Goal: Information Seeking & Learning: Learn about a topic

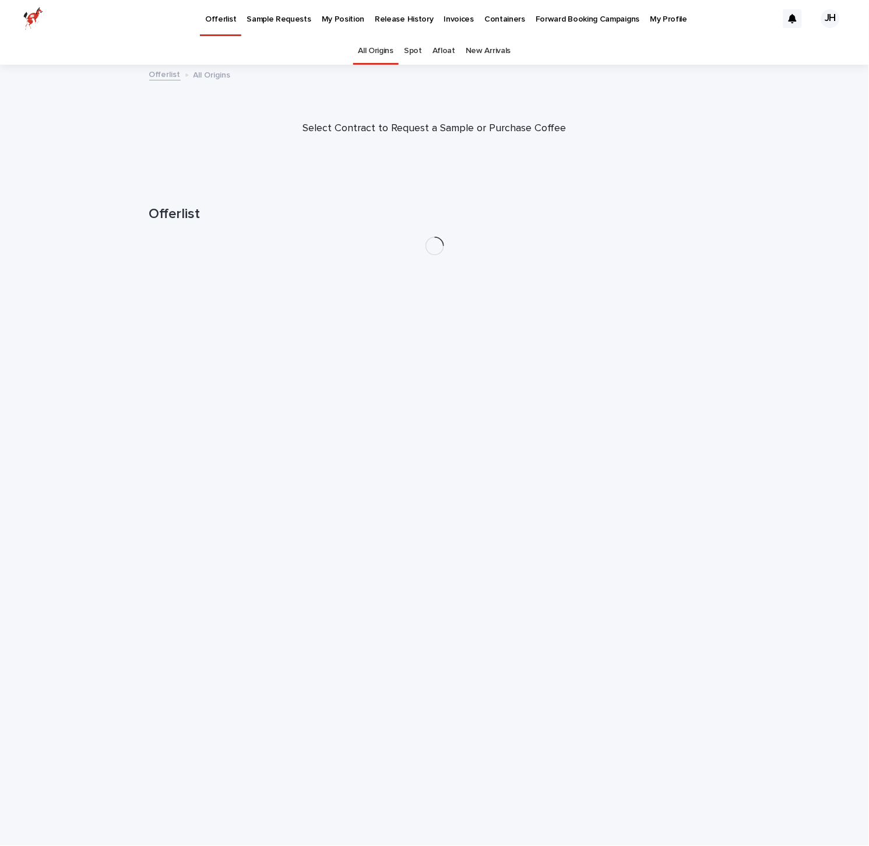
click at [391, 15] on p "Release History" at bounding box center [404, 12] width 58 height 24
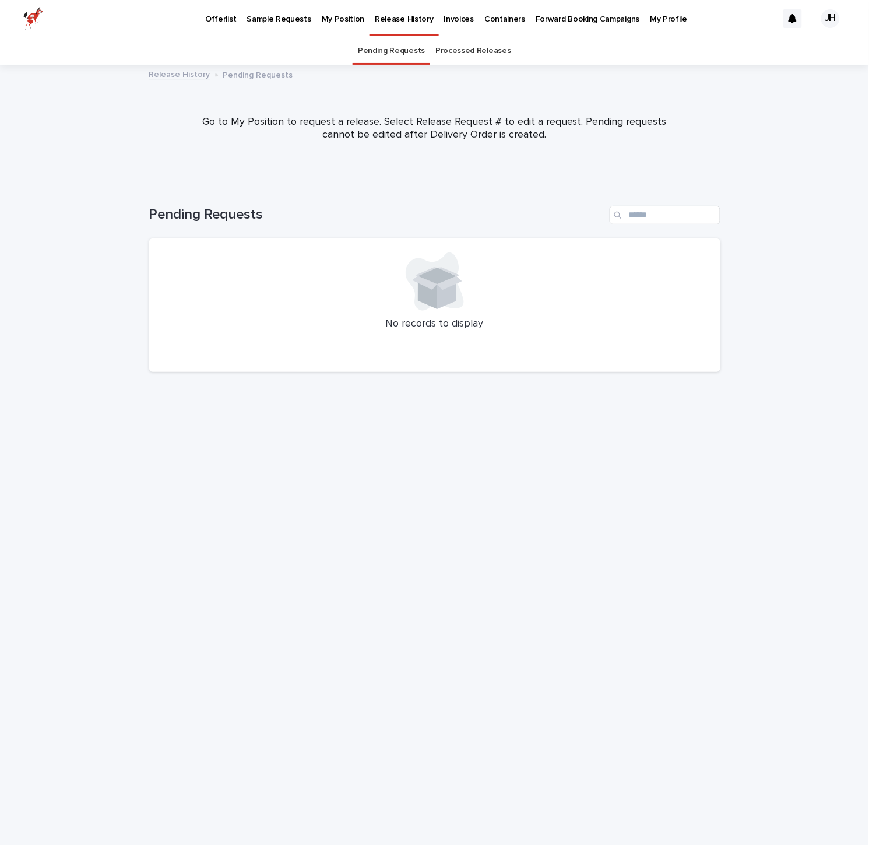
click at [459, 50] on link "Processed Releases" at bounding box center [472, 50] width 75 height 27
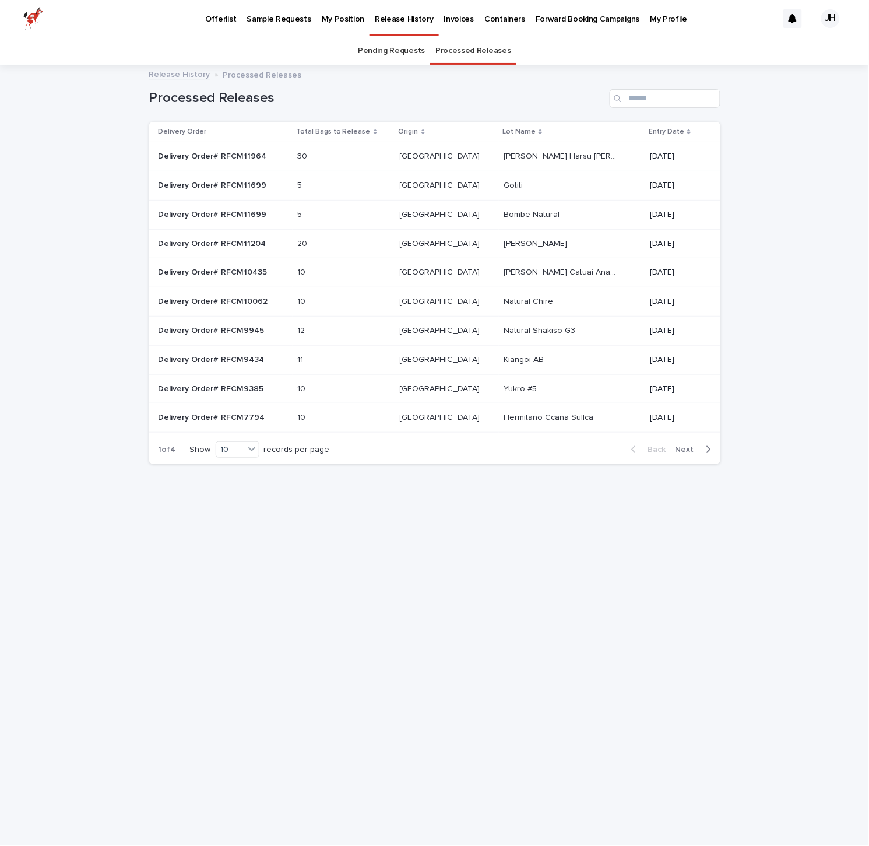
click at [504, 215] on p "Bombe Natural" at bounding box center [533, 214] width 58 height 12
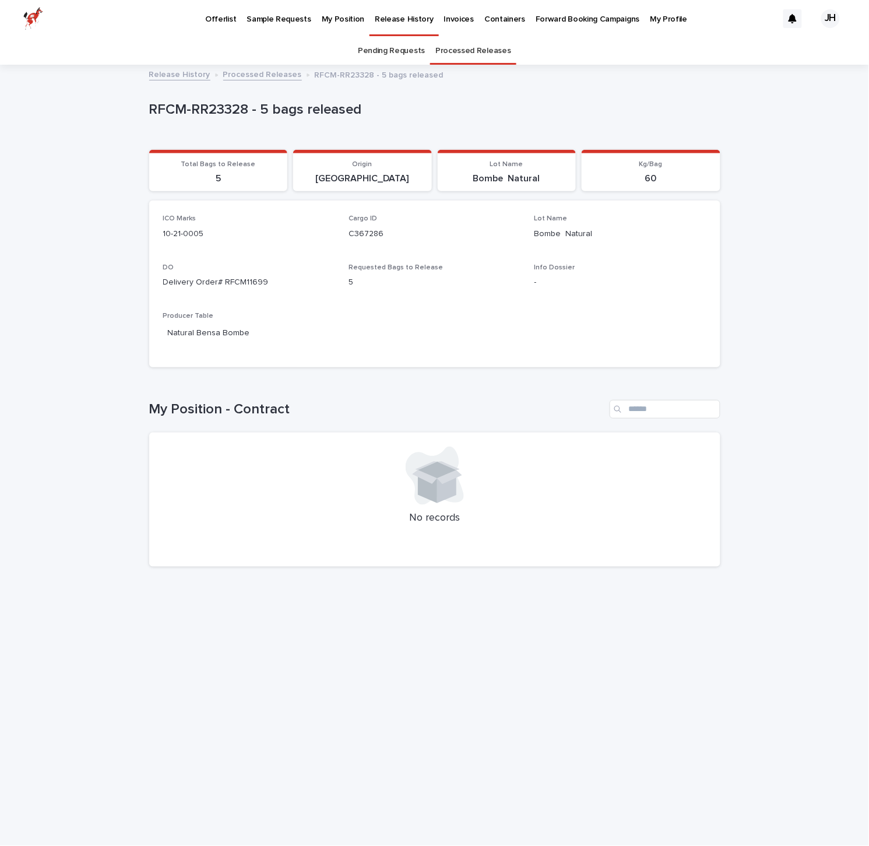
click at [551, 231] on p "Bombe Natural" at bounding box center [621, 234] width 172 height 12
click at [231, 333] on link "Natural Bensa Bombe" at bounding box center [209, 333] width 82 height 12
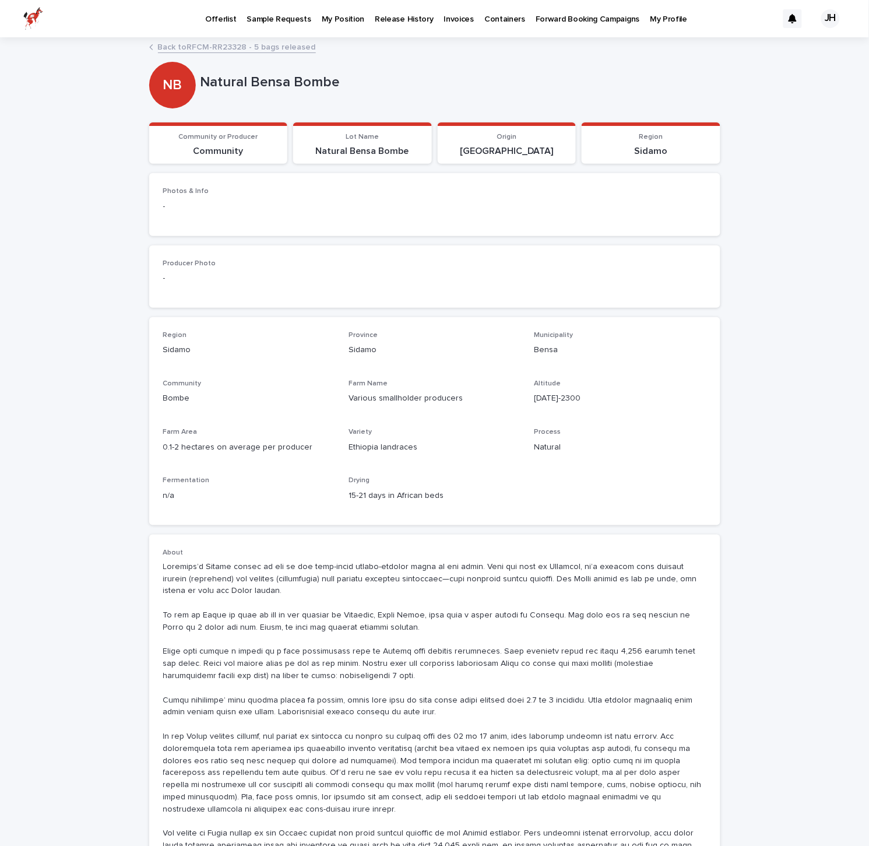
click at [195, 47] on link "Back to RFCM-RR23328 - 5 bags released" at bounding box center [237, 46] width 158 height 13
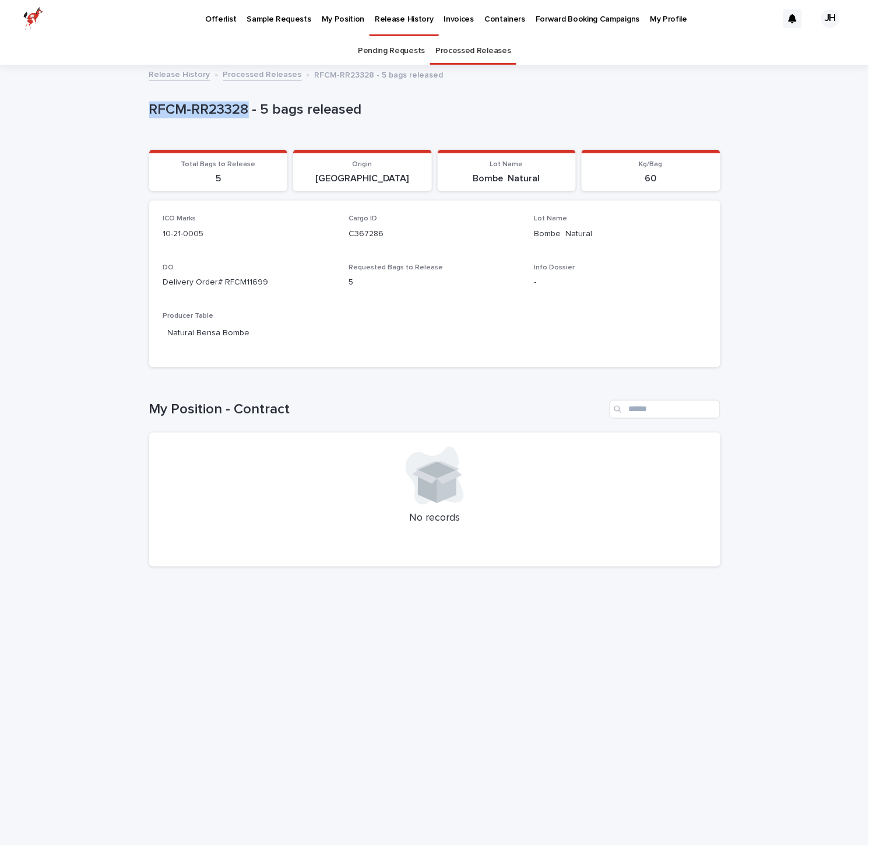
drag, startPoint x: 250, startPoint y: 114, endPoint x: 141, endPoint y: 115, distance: 108.4
click at [141, 115] on div "Loading... Saving… Loading... Saving… RFCM-RR23328 - 5 bags released RFCM-RR233…" at bounding box center [434, 456] width 869 height 780
copy p "RFCM-RR23328"
click at [75, 244] on div "Loading... Saving… Loading... Saving… RFCM-RR23328 - 5 bags released RFCM-RR233…" at bounding box center [434, 456] width 869 height 780
drag, startPoint x: 255, startPoint y: 332, endPoint x: 191, endPoint y: 332, distance: 63.5
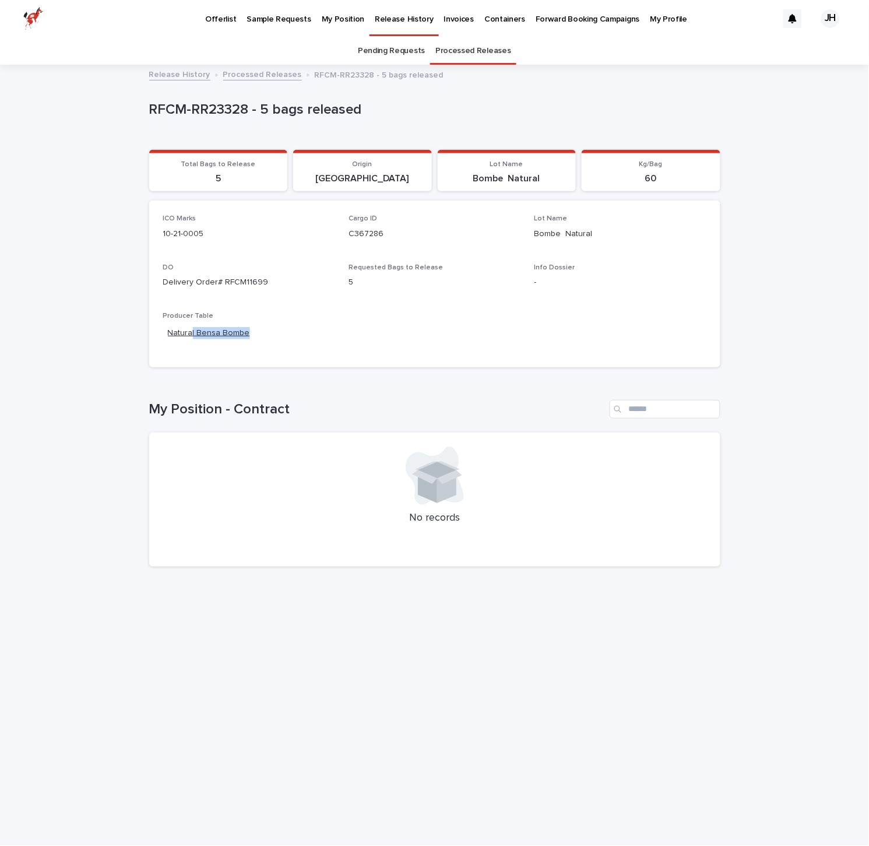
click at [189, 332] on div "Natural Bensa Bombe" at bounding box center [249, 334] width 172 height 19
drag, startPoint x: 251, startPoint y: 336, endPoint x: 201, endPoint y: 332, distance: 50.3
click at [251, 336] on div "Natural Bensa Bombe" at bounding box center [249, 334] width 172 height 19
click at [198, 331] on link "Natural Bensa Bombe" at bounding box center [209, 333] width 82 height 12
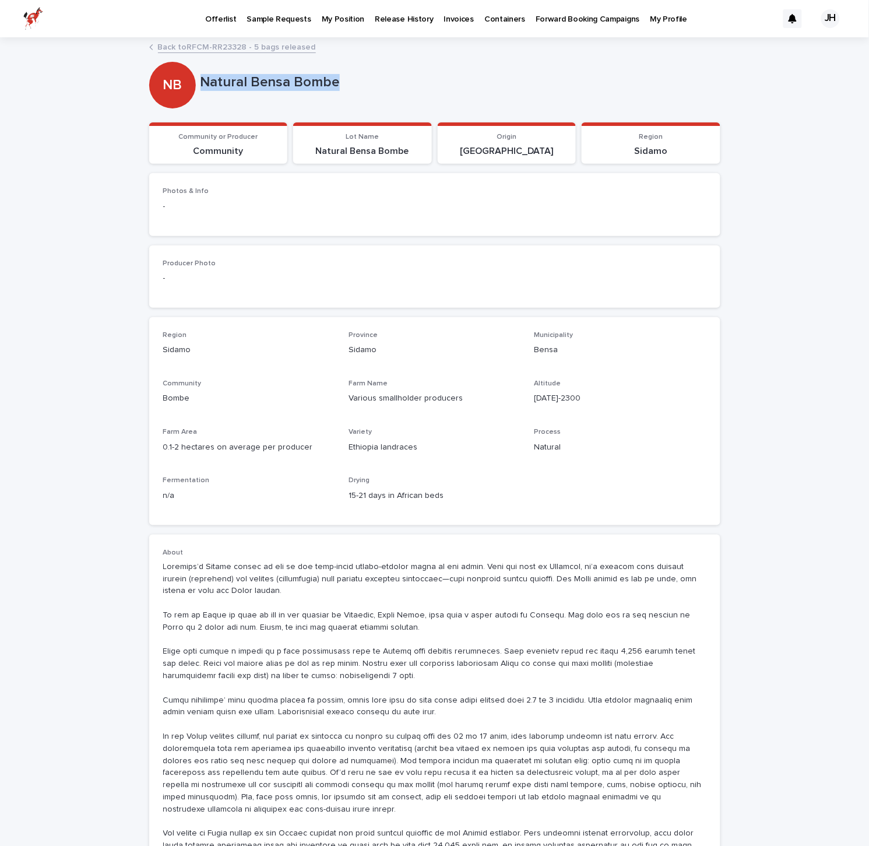
drag, startPoint x: 306, startPoint y: 87, endPoint x: 202, endPoint y: 84, distance: 103.8
click at [202, 84] on p "Natural Bensa Bombe" at bounding box center [458, 82] width 515 height 17
copy p "Natural Bensa Bombe"
click at [395, 16] on p "Release History" at bounding box center [404, 12] width 58 height 24
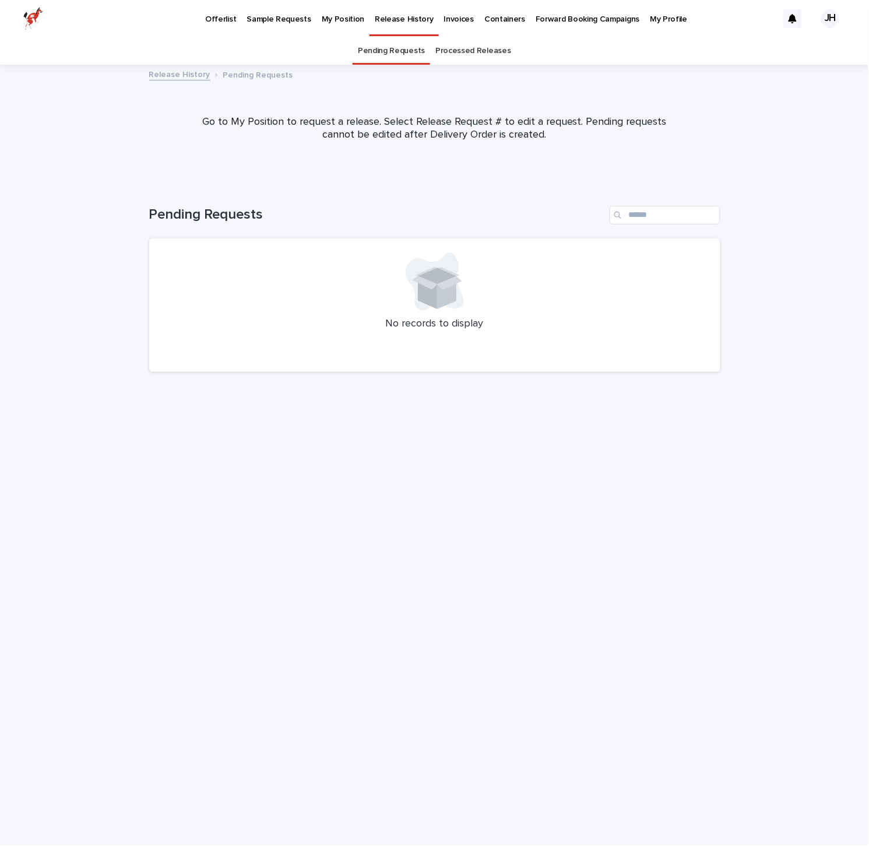
click at [476, 48] on link "Processed Releases" at bounding box center [472, 50] width 75 height 27
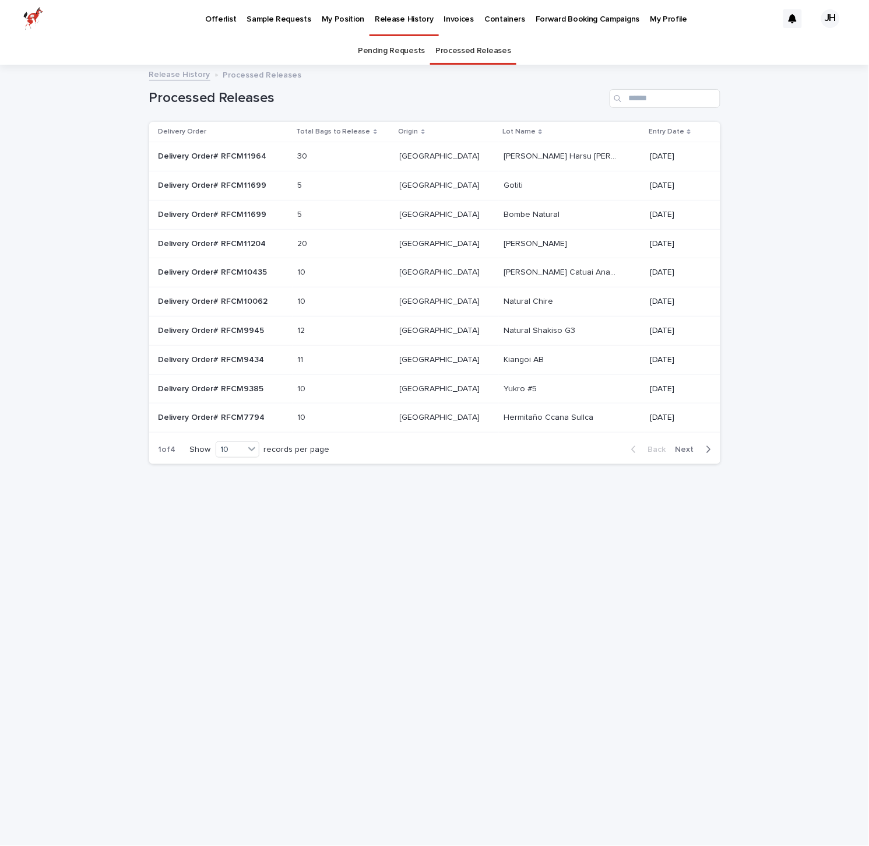
click at [499, 164] on td "[PERSON_NAME] Harsu [PERSON_NAME] lot #3 Natural [PERSON_NAME] Harsu [PERSON_NA…" at bounding box center [572, 156] width 146 height 29
